Goal: Information Seeking & Learning: Learn about a topic

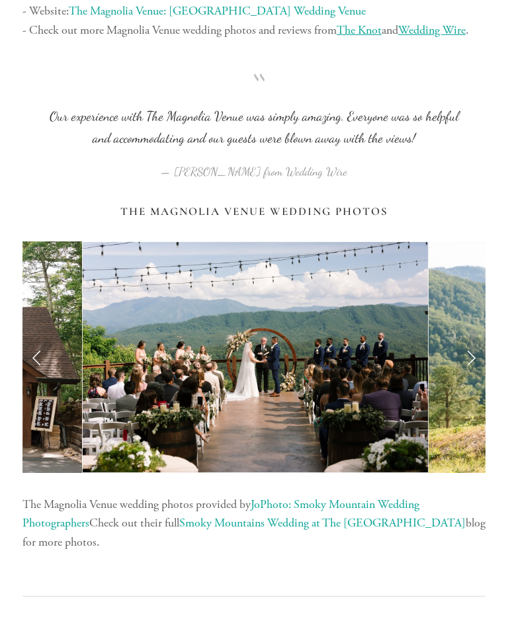
scroll to position [2598, 0]
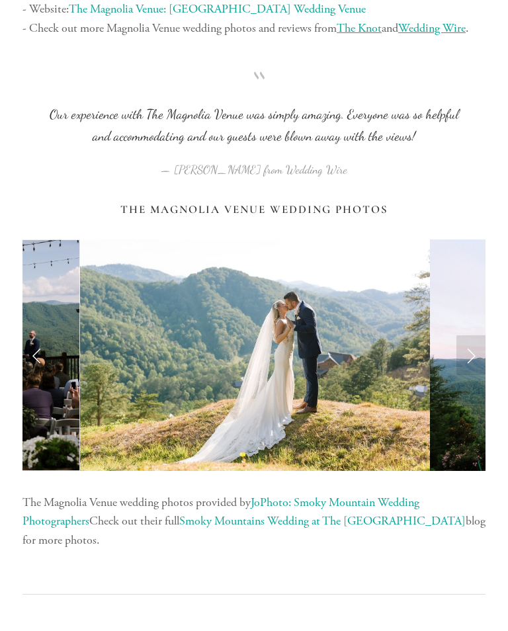
click at [470, 337] on link "Next Slide" at bounding box center [471, 355] width 29 height 40
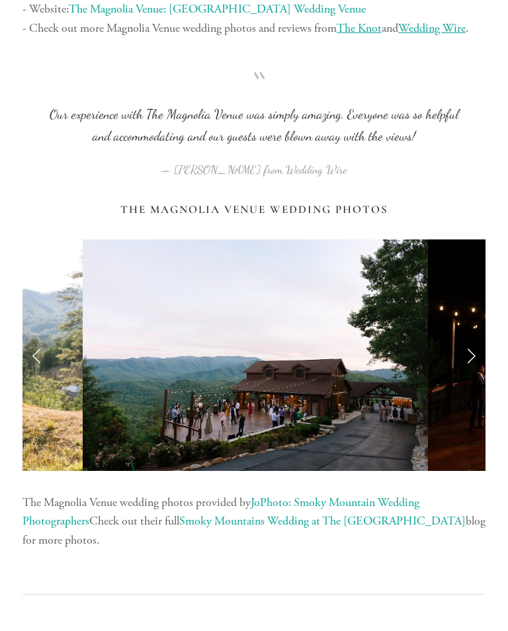
click at [474, 335] on link "Next Slide" at bounding box center [471, 355] width 29 height 40
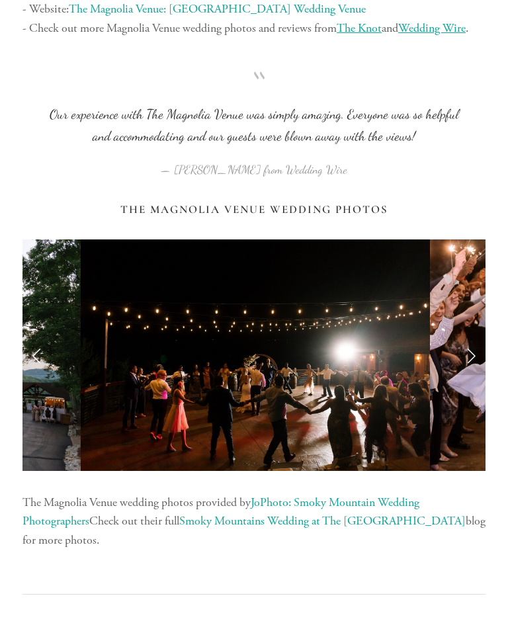
click at [469, 335] on link "Next Slide" at bounding box center [471, 355] width 29 height 40
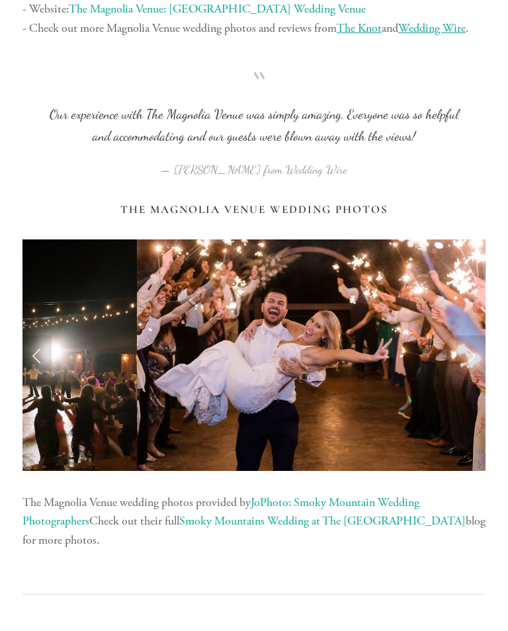
click at [472, 335] on link "Next Slide" at bounding box center [471, 355] width 29 height 40
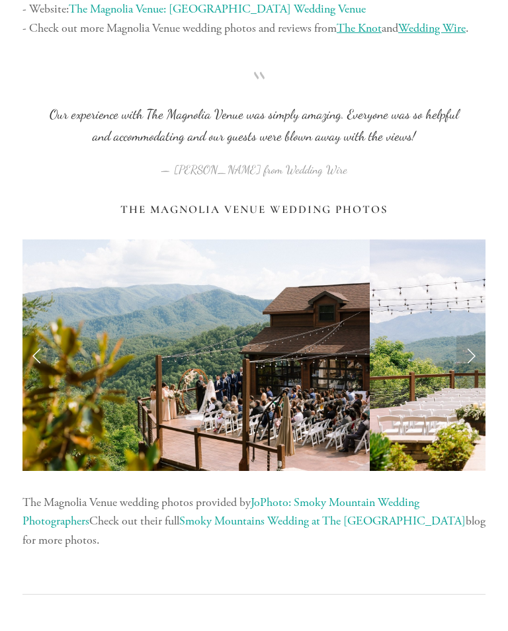
click at [470, 335] on link "Next Slide" at bounding box center [471, 355] width 29 height 40
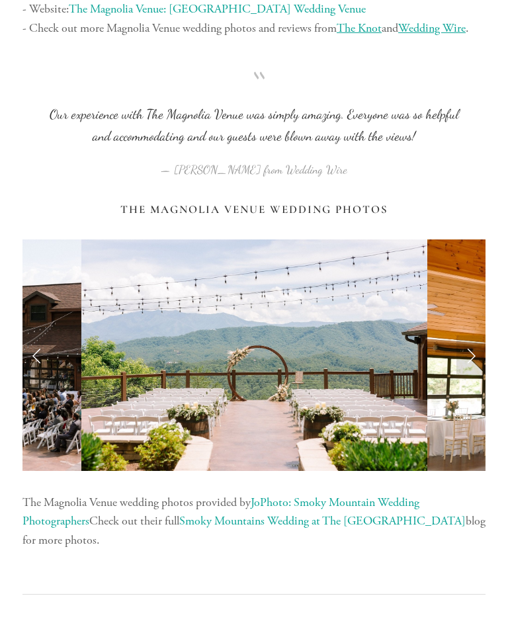
click at [474, 335] on link "Next Slide" at bounding box center [471, 355] width 29 height 40
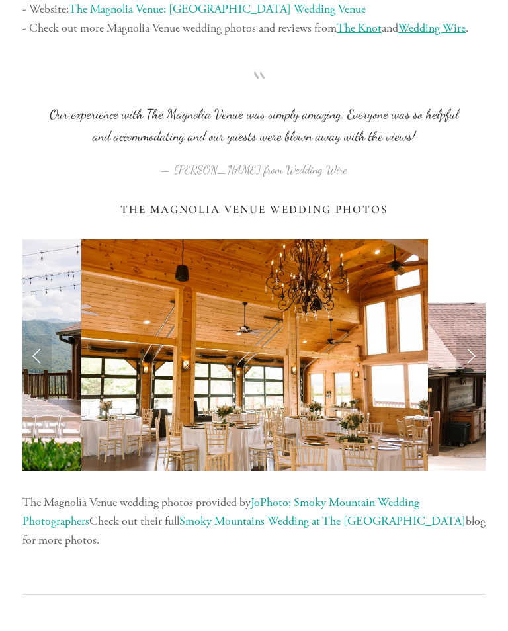
click at [476, 335] on link "Next Slide" at bounding box center [471, 355] width 29 height 40
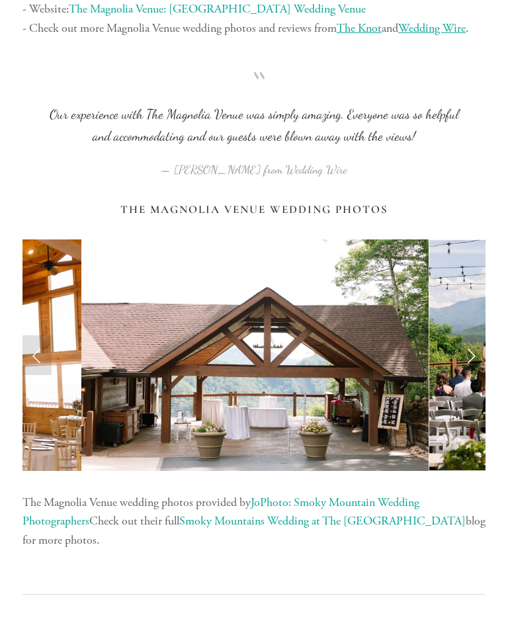
click at [482, 335] on link "Next Slide" at bounding box center [471, 355] width 29 height 40
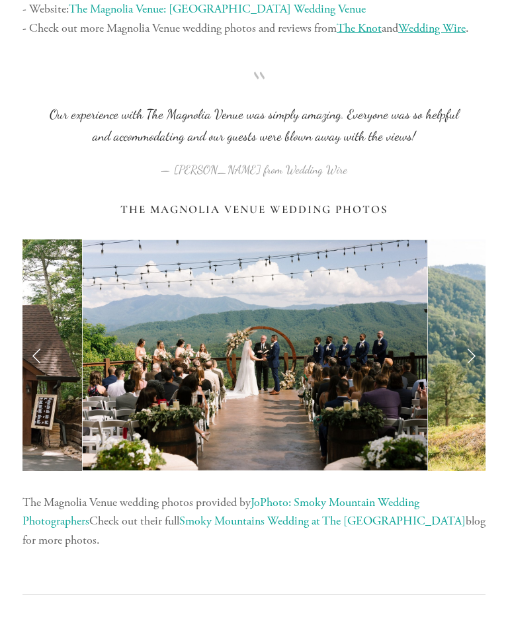
click at [473, 335] on link "Next Slide" at bounding box center [471, 355] width 29 height 40
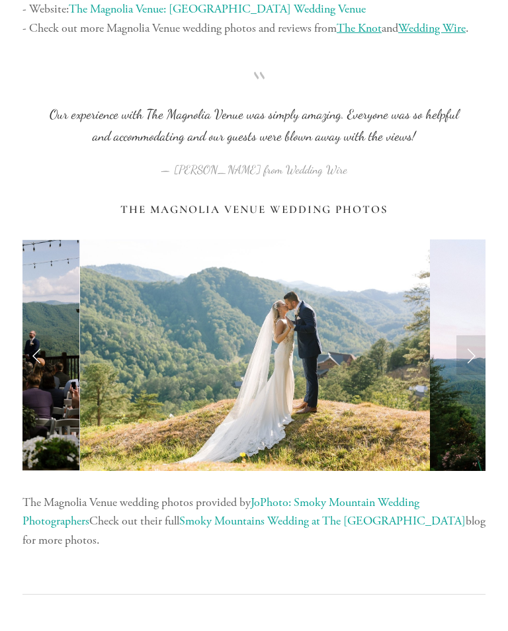
click at [470, 335] on link "Next Slide" at bounding box center [471, 355] width 29 height 40
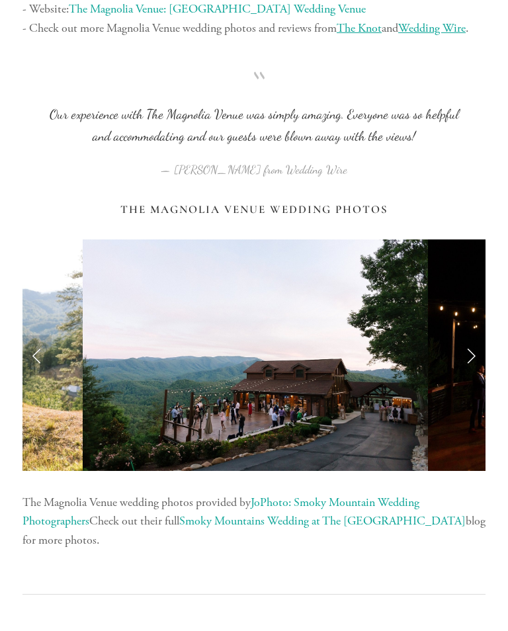
click at [475, 335] on link "Next Slide" at bounding box center [471, 355] width 29 height 40
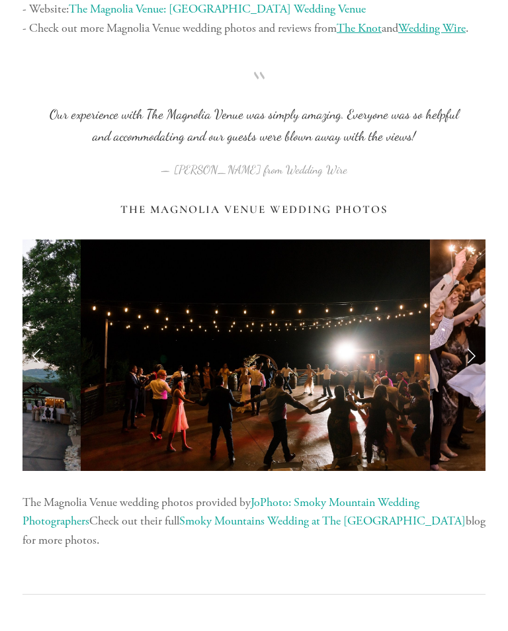
click at [476, 335] on link "Next Slide" at bounding box center [471, 355] width 29 height 40
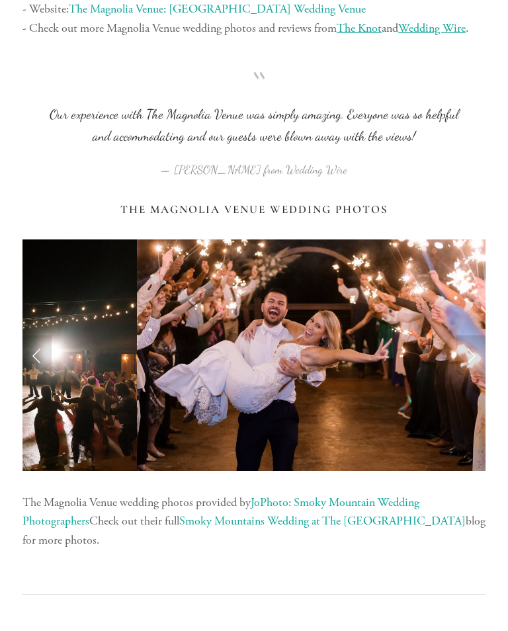
click at [478, 335] on link "Next Slide" at bounding box center [471, 355] width 29 height 40
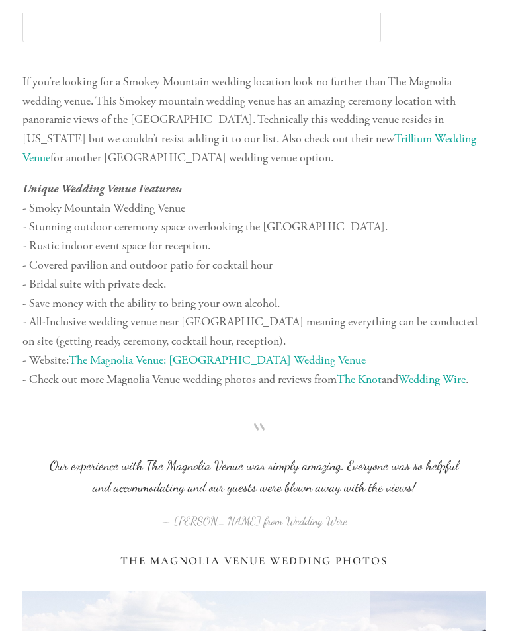
scroll to position [2247, 0]
click at [284, 353] on link "The Magnolia Venue: [GEOGRAPHIC_DATA] Wedding Venue" at bounding box center [217, 360] width 297 height 15
